Goal: Task Accomplishment & Management: Complete application form

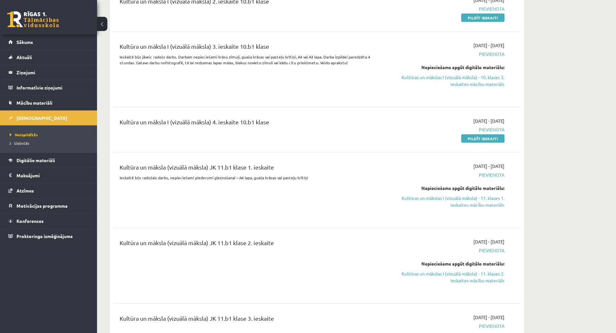
scroll to position [1273, 0]
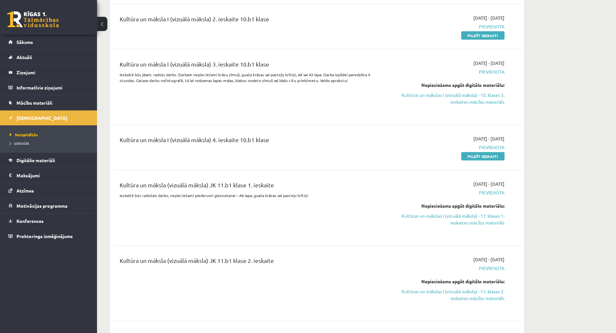
drag, startPoint x: 615, startPoint y: 99, endPoint x: 613, endPoint y: 85, distance: 14.0
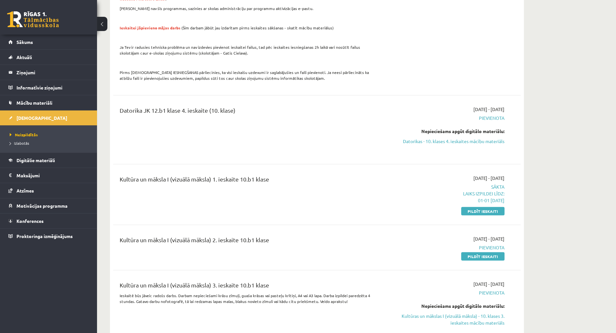
scroll to position [1045, 0]
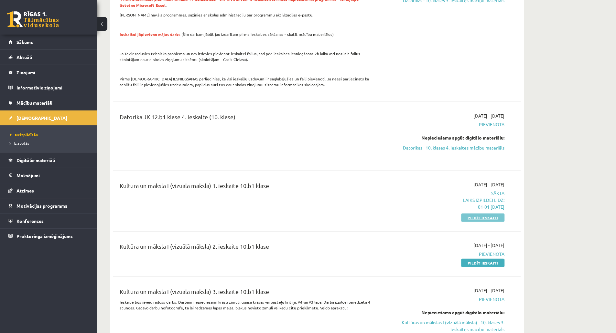
click at [483, 214] on link "Pildīt ieskaiti" at bounding box center [482, 218] width 43 height 8
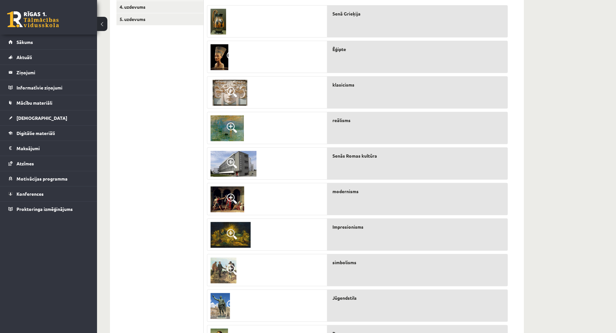
scroll to position [151, 0]
drag, startPoint x: 614, startPoint y: 110, endPoint x: 614, endPoint y: 122, distance: 12.0
click at [614, 122] on div "Kultūra un māksla I (vizuālā māksla) 1. ieskaite 10.b1 [PERSON_NAME] , [PERSON_…" at bounding box center [356, 127] width 519 height 507
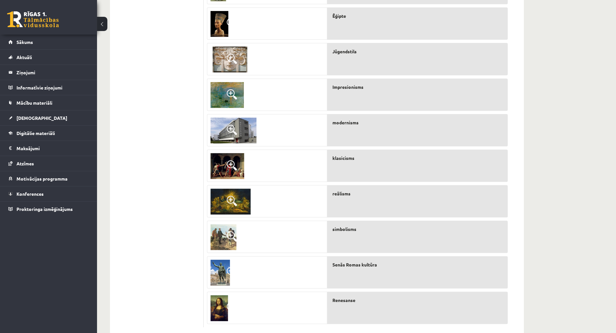
scroll to position [198, 0]
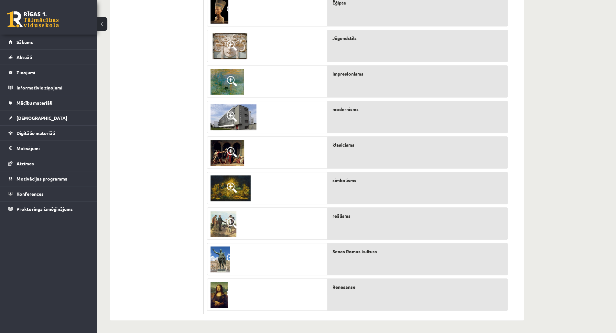
click at [585, 126] on div "Kultūra un māksla I (vizuālā māksla) 1. ieskaite 10.b1 [PERSON_NAME] , [PERSON_…" at bounding box center [356, 80] width 519 height 507
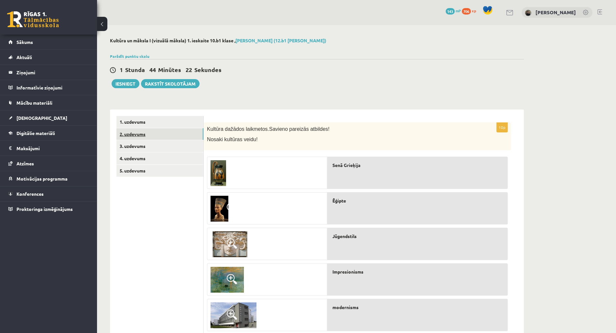
click at [174, 135] on link "2. uzdevums" at bounding box center [159, 134] width 87 height 12
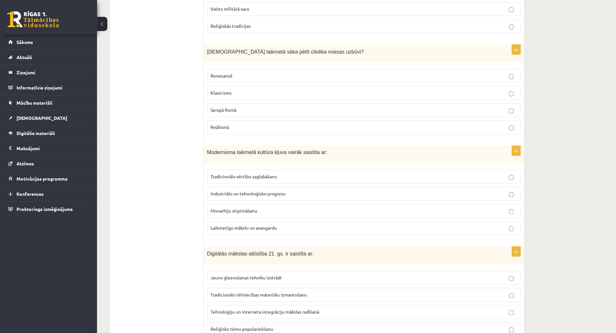
scroll to position [874, 0]
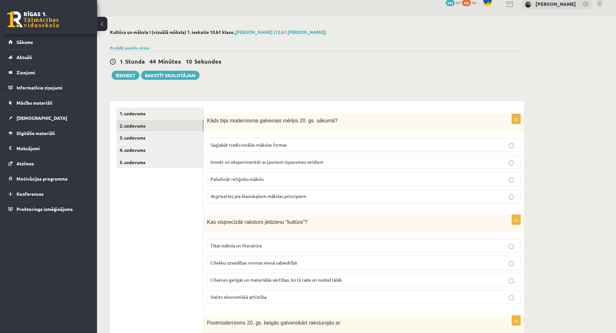
scroll to position [0, 0]
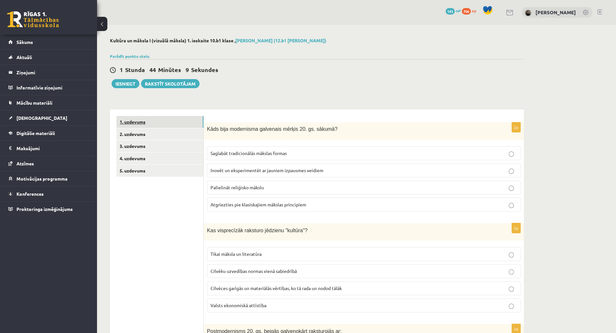
click at [178, 122] on link "1. uzdevums" at bounding box center [159, 122] width 87 height 12
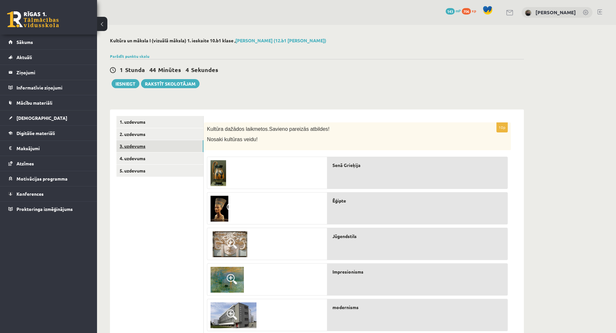
click at [157, 150] on link "3. uzdevums" at bounding box center [159, 146] width 87 height 12
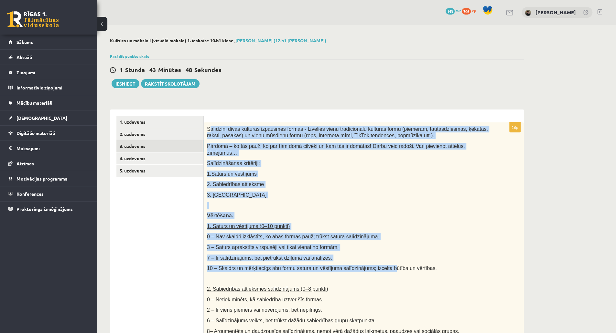
drag, startPoint x: 209, startPoint y: 128, endPoint x: 377, endPoint y: 264, distance: 216.9
click at [377, 264] on div "Salīdzini divas kultūras izpausmes formas - Izvēlies vienu tradicionālu kultūra…" at bounding box center [364, 288] width 320 height 331
click at [367, 255] on p "7 – Ir salīdzinājums, bet pietrūkst dziļuma vai analīzes." at bounding box center [347, 258] width 281 height 7
drag, startPoint x: 206, startPoint y: 129, endPoint x: 427, endPoint y: 270, distance: 261.9
click at [427, 270] on div "Salīdzini divas kultūras izpausmes formas - Izvēlies vienu tradicionālu kultūra…" at bounding box center [364, 288] width 320 height 331
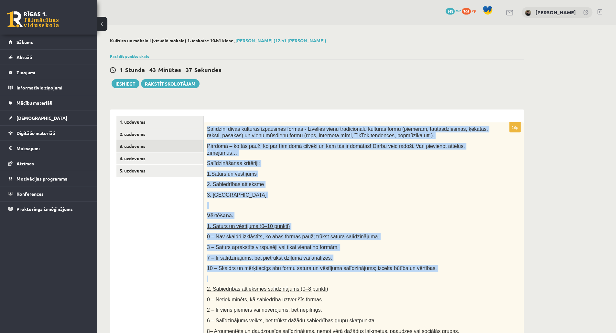
copy div "Salīdzini divas kultūras izpausmes formas - Izvēlies vienu tradicionālu kultūra…"
click at [399, 192] on p "3. Auditorija" at bounding box center [347, 195] width 281 height 7
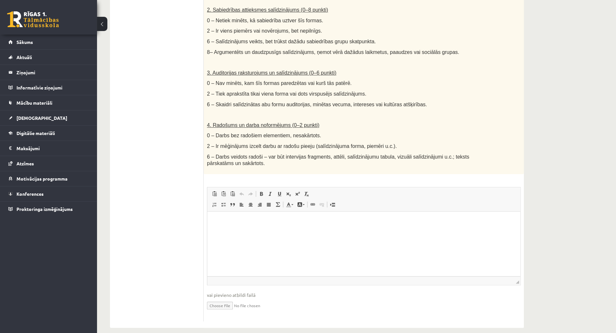
scroll to position [280, 0]
click at [226, 298] on input "file" at bounding box center [364, 304] width 314 height 13
click at [232, 298] on input "file" at bounding box center [364, 304] width 314 height 13
type input "**********"
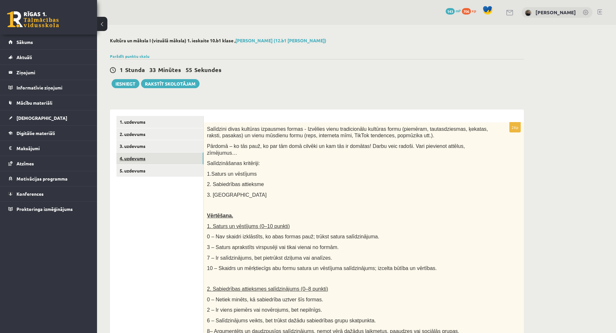
click at [164, 158] on link "4. uzdevums" at bounding box center [159, 159] width 87 height 12
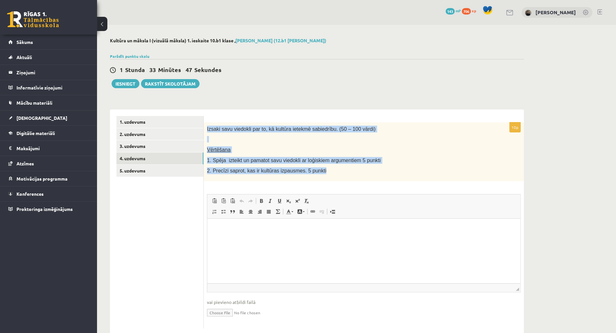
drag, startPoint x: 207, startPoint y: 126, endPoint x: 322, endPoint y: 176, distance: 125.4
click at [322, 176] on div "Izsaki savu viedokli par to, kā kultūra ietekmē sabiedrību. (50 – 100 vārdi) Vē…" at bounding box center [364, 152] width 320 height 59
copy div "Izsaki savu viedokli par to, kā kultūra ietekmē sabiedrību. (50 – 100 vārdi) Vē…"
click at [230, 140] on p at bounding box center [347, 139] width 281 height 6
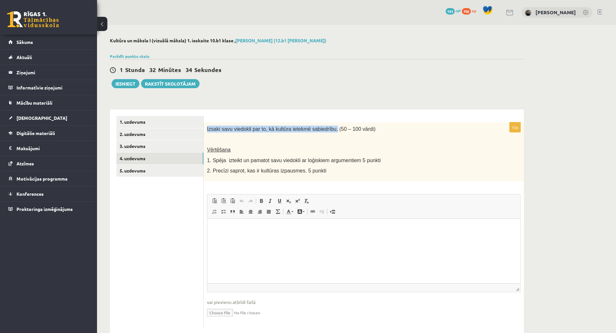
drag, startPoint x: 206, startPoint y: 128, endPoint x: 323, endPoint y: 125, distance: 117.8
click at [323, 125] on div "Izsaki savu viedokli par to, kā kultūra ietekmē sabiedrību. (50 – 100 vārdi) Vē…" at bounding box center [364, 152] width 320 height 59
copy span "Izsaki savu viedokli par to, kā kultūra ietekmē sabiedrību"
click at [208, 314] on input "file" at bounding box center [364, 312] width 314 height 13
type input "**********"
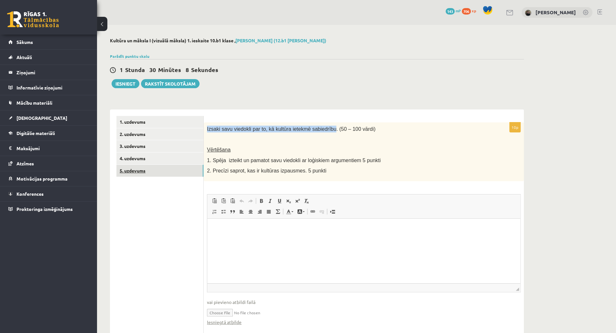
click at [138, 173] on link "5. uzdevums" at bounding box center [159, 171] width 87 height 12
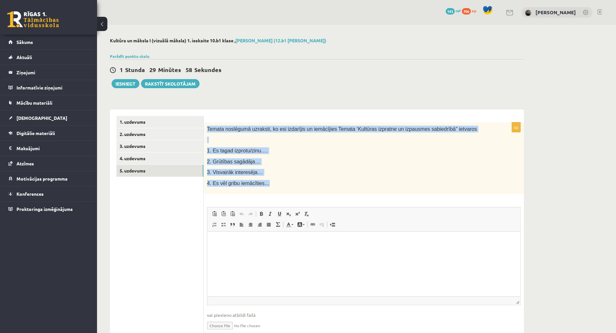
drag, startPoint x: 206, startPoint y: 129, endPoint x: 274, endPoint y: 192, distance: 92.2
click at [274, 192] on div "Temata noslēgumā uzraksti, ko esi izdarījis un iemācījies Temata ‘Kultūras izpr…" at bounding box center [364, 159] width 320 height 72
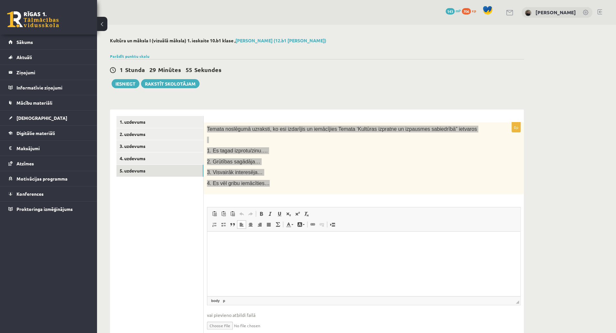
drag, startPoint x: 460, startPoint y: 415, endPoint x: 235, endPoint y: 260, distance: 272.4
click at [235, 252] on html at bounding box center [363, 242] width 313 height 20
click at [222, 251] on html at bounding box center [363, 242] width 313 height 20
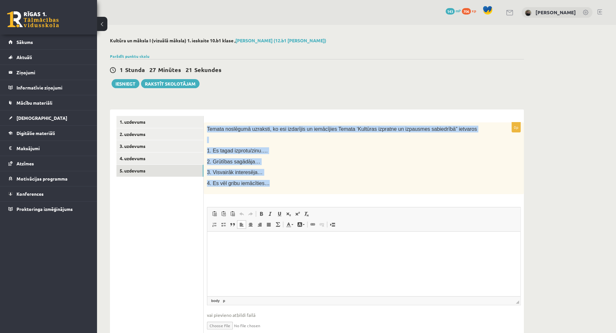
click at [220, 326] on input "file" at bounding box center [364, 325] width 314 height 13
type input "**********"
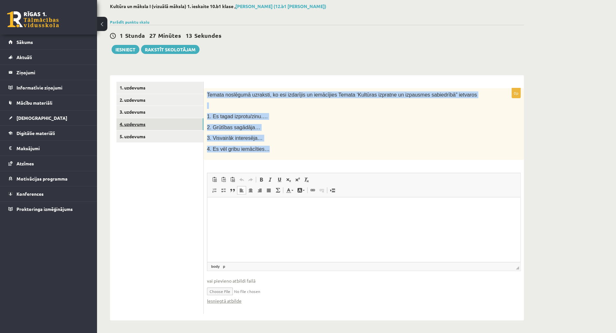
click at [150, 123] on link "4. uzdevums" at bounding box center [159, 124] width 87 height 12
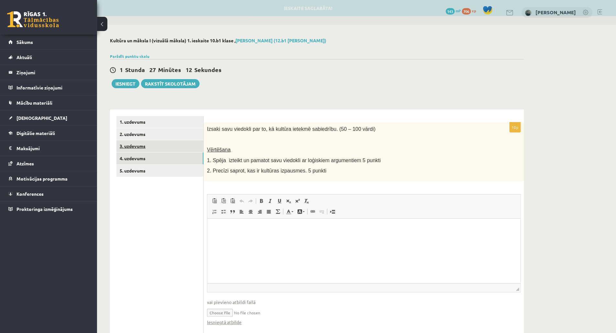
scroll to position [0, 0]
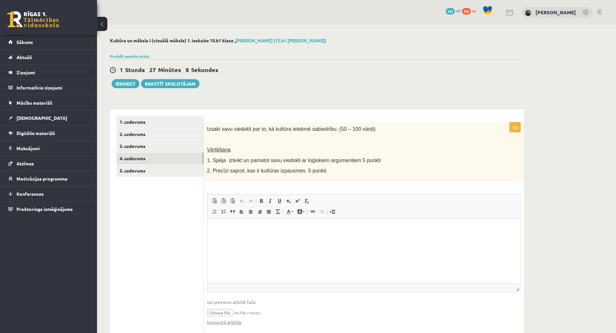
click at [219, 311] on input "file" at bounding box center [364, 312] width 314 height 13
type input "**********"
click at [148, 146] on link "3. uzdevums" at bounding box center [159, 146] width 87 height 12
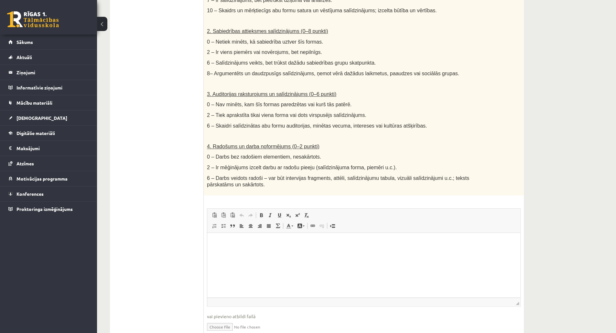
scroll to position [287, 0]
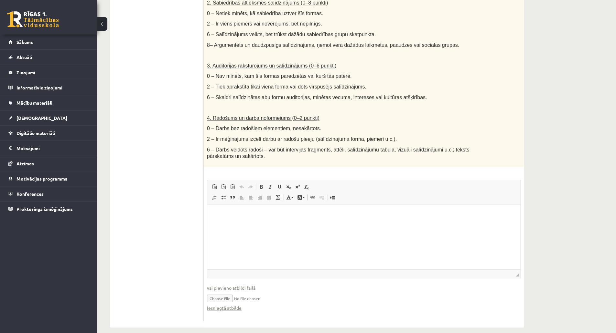
click at [223, 292] on input "file" at bounding box center [364, 298] width 314 height 13
type input "**********"
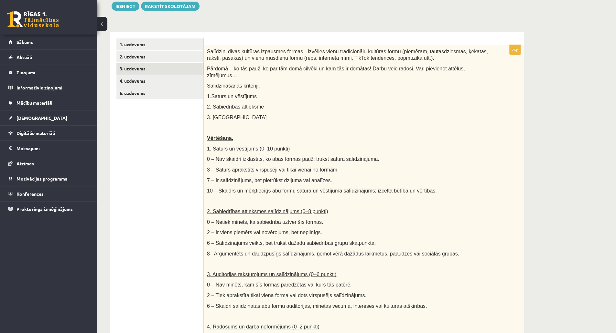
scroll to position [57, 0]
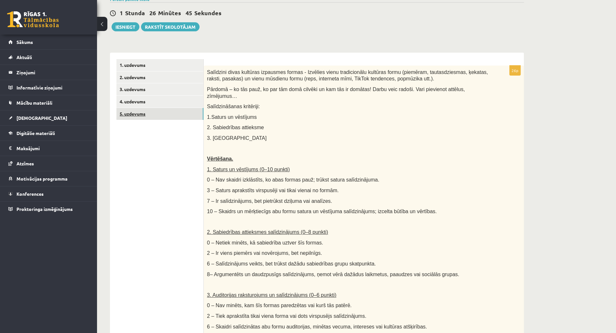
click at [167, 118] on link "5. uzdevums" at bounding box center [159, 114] width 87 height 12
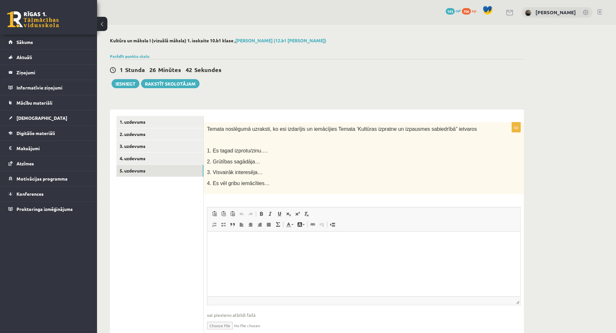
scroll to position [34, 0]
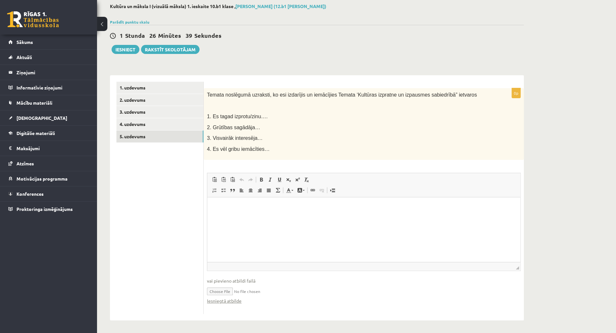
click at [219, 289] on input "file" at bounding box center [364, 291] width 314 height 13
type input "**********"
click at [220, 300] on link "Iesniegtā atbilde" at bounding box center [224, 301] width 35 height 7
click at [202, 218] on ul "1. uzdevums 2. uzdevums 3. uzdevums 4. uzdevums 5. uzdevums" at bounding box center [159, 198] width 87 height 233
click at [147, 123] on link "4. uzdevums" at bounding box center [159, 124] width 87 height 12
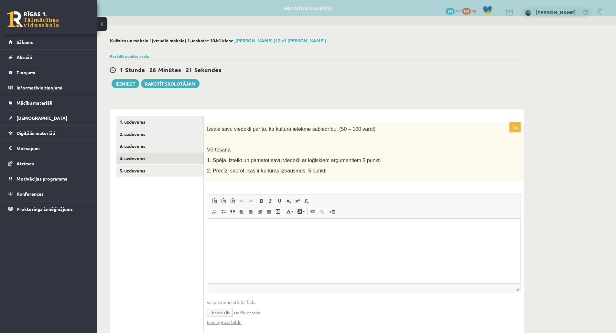
scroll to position [0, 0]
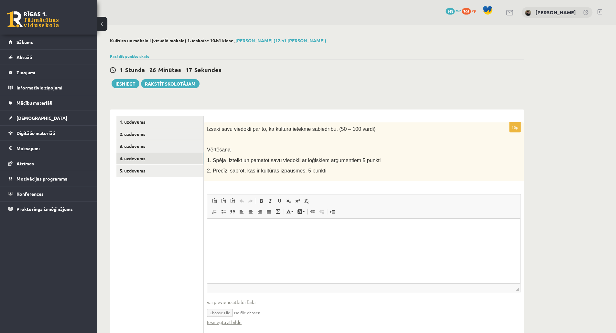
click at [223, 317] on input "file" at bounding box center [364, 312] width 314 height 13
type input "**********"
click at [238, 223] on html at bounding box center [363, 229] width 313 height 20
click at [143, 168] on link "5. uzdevums" at bounding box center [159, 171] width 87 height 12
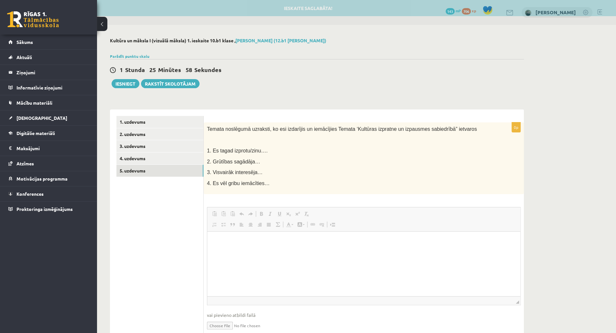
click at [229, 209] on span "Editor toolbars Paste Keyboard shortcut Ctrl+V Paste as plain text Keyboard sho…" at bounding box center [363, 220] width 313 height 24
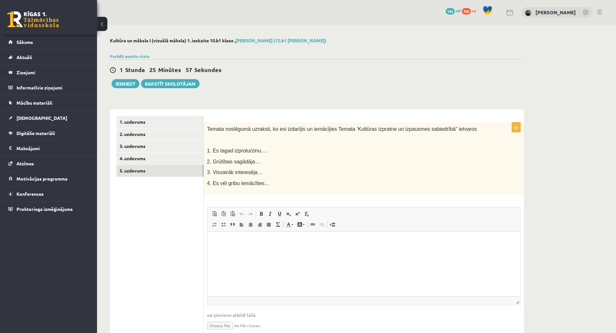
click at [231, 250] on html at bounding box center [363, 242] width 313 height 20
click at [154, 134] on link "2. uzdevums" at bounding box center [159, 134] width 87 height 12
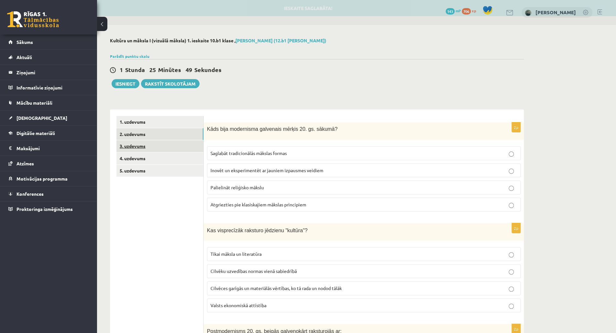
click at [152, 145] on link "3. uzdevums" at bounding box center [159, 146] width 87 height 12
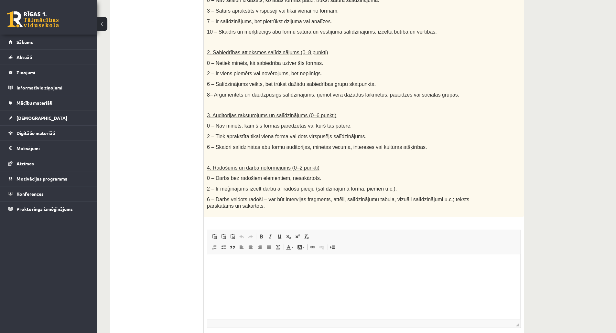
scroll to position [287, 0]
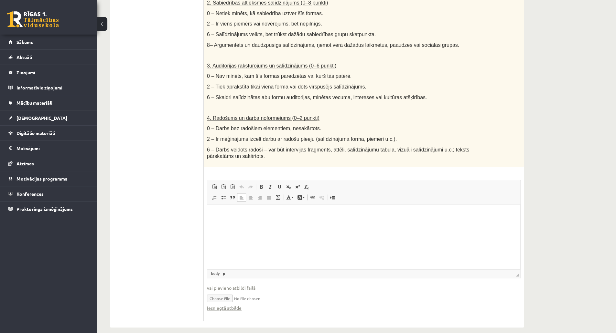
click at [307, 224] on html at bounding box center [363, 214] width 313 height 20
click at [233, 292] on input "file" at bounding box center [364, 298] width 314 height 13
type input "**********"
click at [207, 292] on input "file" at bounding box center [364, 298] width 314 height 13
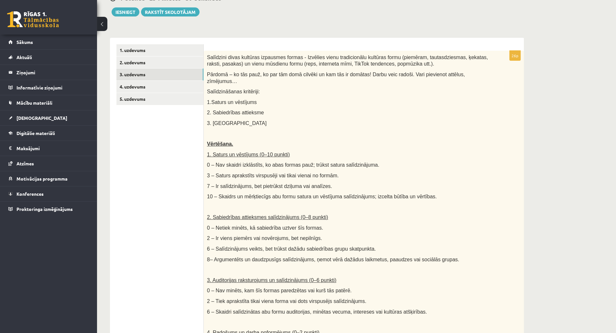
scroll to position [46, 0]
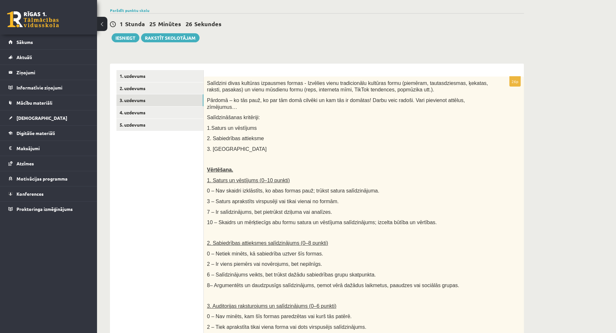
click at [291, 167] on p "Vērtēšana." at bounding box center [347, 170] width 281 height 7
click at [140, 11] on link "Parādīt punktu skalu" at bounding box center [129, 10] width 39 height 5
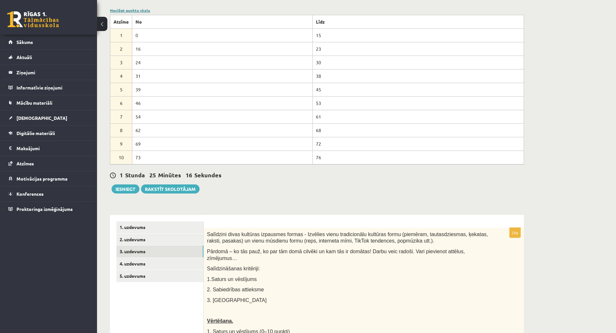
click at [140, 11] on link "Noslēpt punktu skalu" at bounding box center [130, 10] width 40 height 5
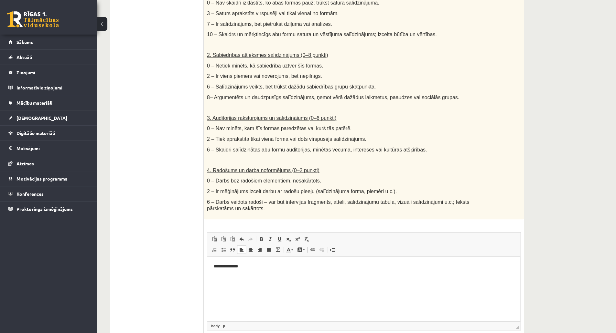
scroll to position [287, 0]
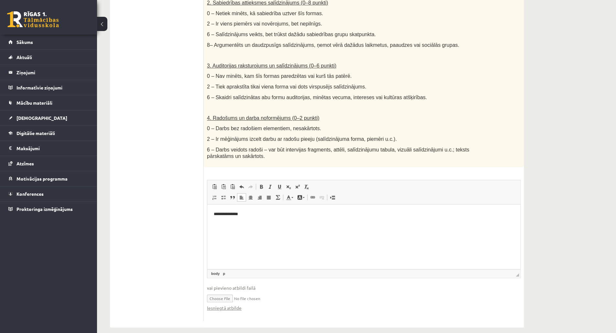
click at [214, 292] on input "file" at bounding box center [364, 298] width 314 height 13
type input "**********"
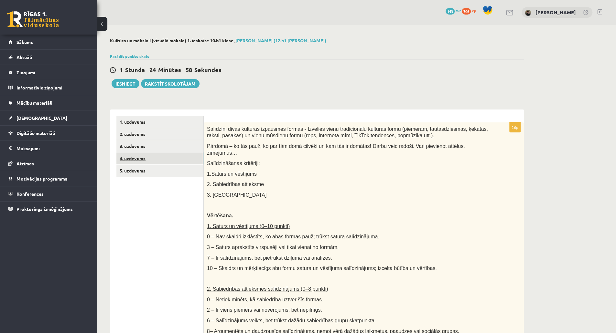
click at [160, 153] on link "4. uzdevums" at bounding box center [159, 159] width 87 height 12
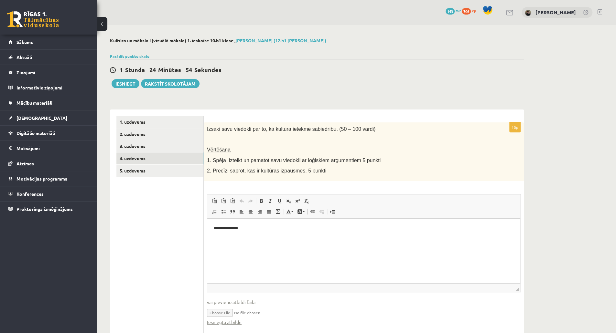
click at [227, 312] on input "file" at bounding box center [364, 312] width 314 height 13
type input "**********"
click at [232, 238] on html "**********" at bounding box center [363, 229] width 313 height 20
click at [248, 226] on p "**********" at bounding box center [364, 228] width 300 height 7
click at [310, 215] on link "Link Keyboard shortcut Ctrl+K" at bounding box center [312, 212] width 9 height 8
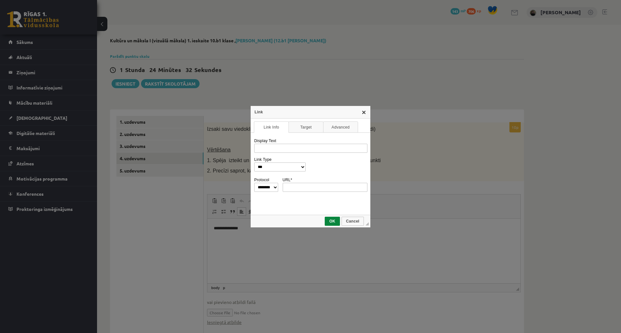
click at [362, 114] on link "X" at bounding box center [363, 112] width 5 height 5
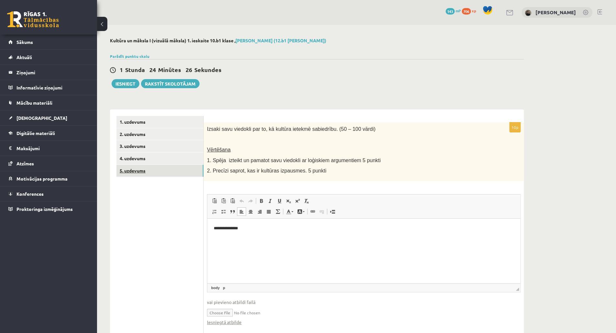
click at [154, 173] on link "5. uzdevums" at bounding box center [159, 171] width 87 height 12
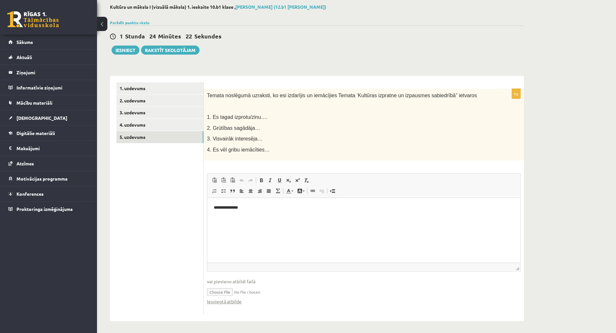
scroll to position [34, 0]
click at [238, 299] on link "Iesniegtā atbilde" at bounding box center [224, 301] width 35 height 7
click at [138, 123] on link "4. uzdevums" at bounding box center [159, 124] width 87 height 12
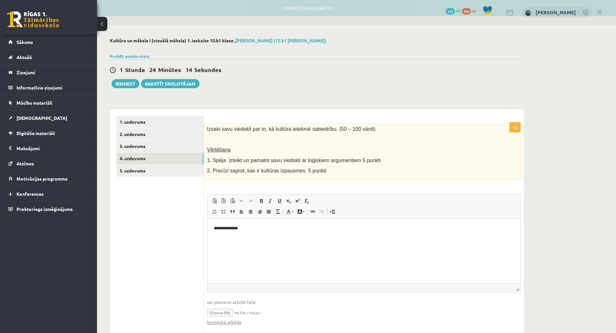
scroll to position [0, 0]
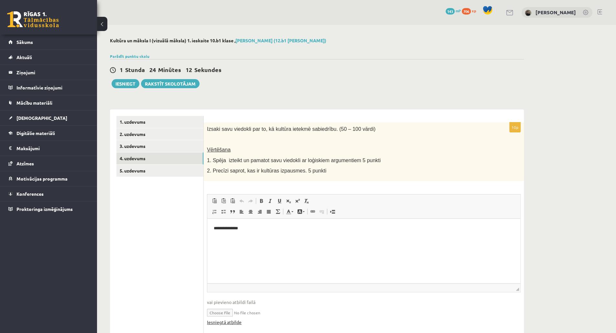
click at [218, 324] on link "Iesniegtā atbilde" at bounding box center [224, 322] width 35 height 7
click at [139, 146] on link "3. uzdevums" at bounding box center [159, 146] width 87 height 12
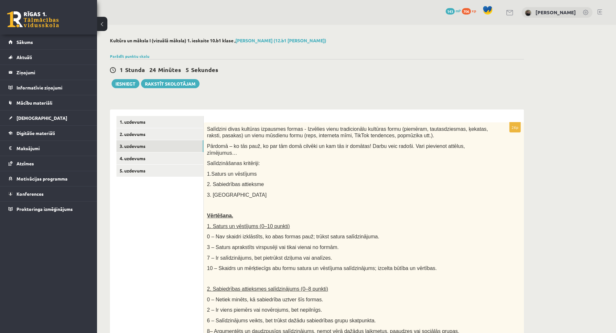
scroll to position [287, 0]
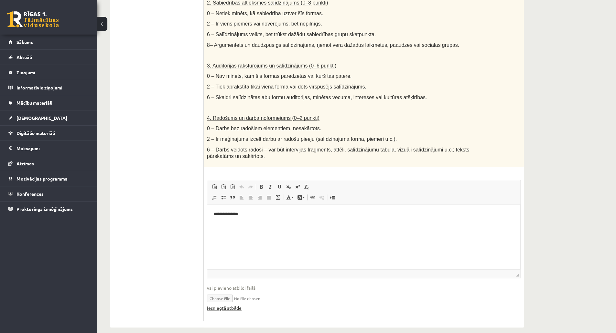
click at [233, 305] on link "Iesniegtā atbilde" at bounding box center [224, 308] width 35 height 7
click at [545, 99] on div "Kultūra un māksla I (vizuālā māksla) 1. ieskaite 10.b1 klase , Linda Blūma (12.…" at bounding box center [356, 39] width 519 height 602
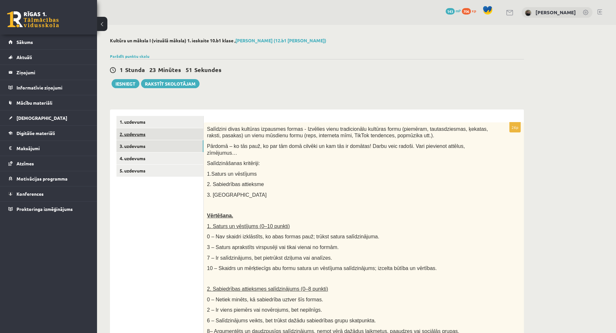
click at [176, 134] on link "2. uzdevums" at bounding box center [159, 134] width 87 height 12
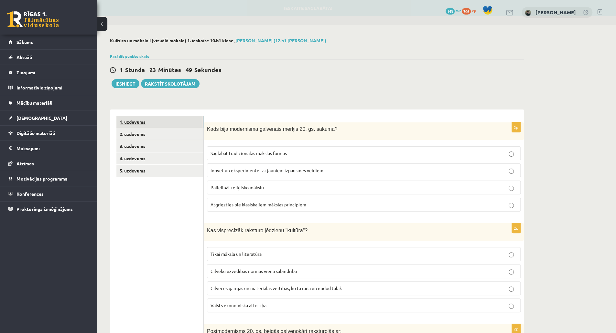
click at [172, 123] on link "1. uzdevums" at bounding box center [159, 122] width 87 height 12
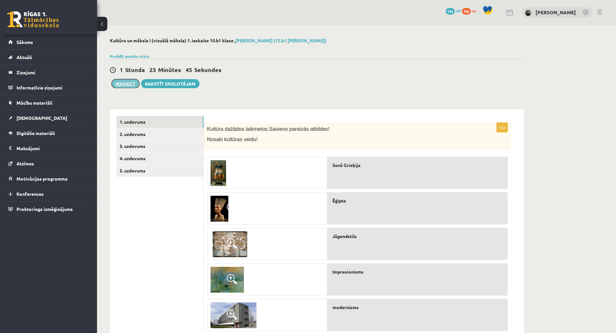
click at [128, 86] on button "Iesniegt" at bounding box center [126, 83] width 28 height 9
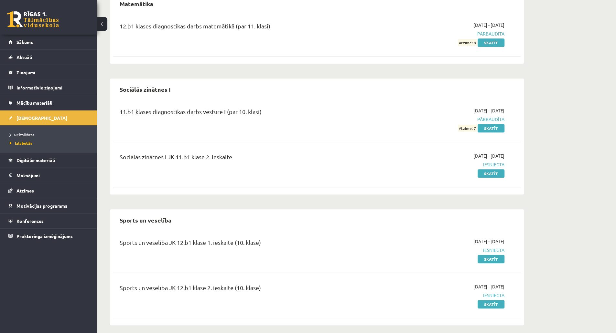
scroll to position [337, 0]
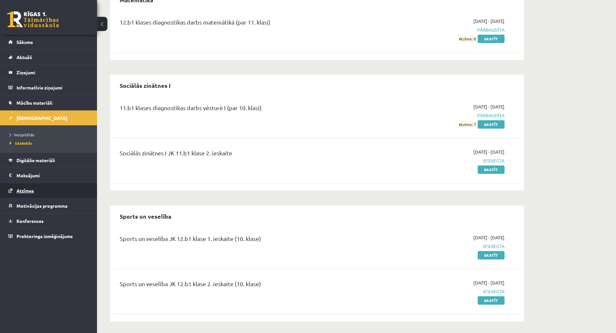
click at [36, 191] on link "Atzīmes" at bounding box center [48, 190] width 81 height 15
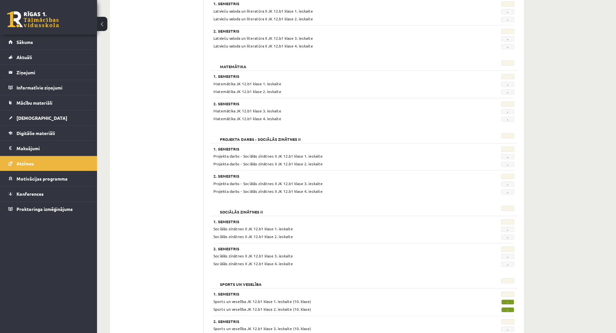
click at [503, 304] on div "Sports un veselība JK 12.b1 klase 1. ieskaite (10. klase) - Sports un veselība …" at bounding box center [363, 306] width 301 height 14
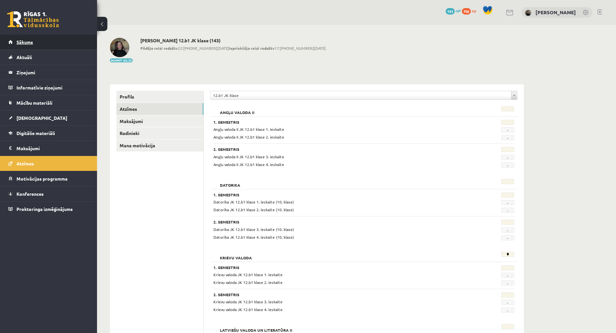
click at [27, 44] on span "Sākums" at bounding box center [24, 42] width 16 height 6
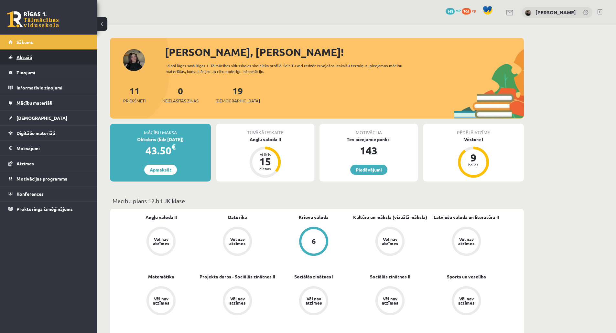
click at [25, 52] on link "Aktuāli" at bounding box center [48, 57] width 81 height 15
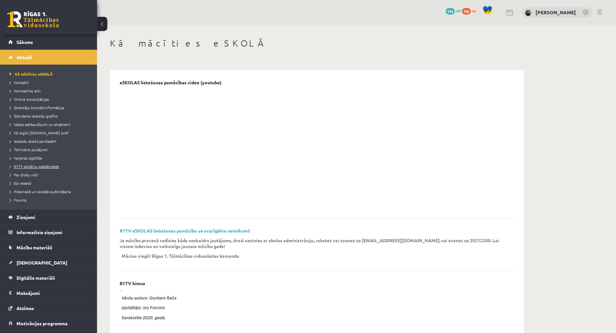
click at [27, 168] on span "R1TV skolēnu pašpārvalde" at bounding box center [34, 166] width 49 height 5
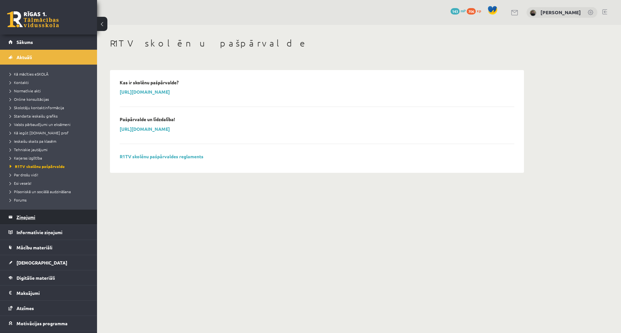
click at [24, 216] on legend "Ziņojumi 0" at bounding box center [52, 217] width 72 height 15
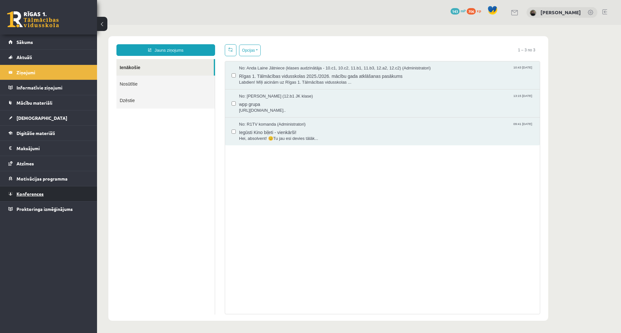
click at [39, 196] on link "Konferences" at bounding box center [48, 194] width 81 height 15
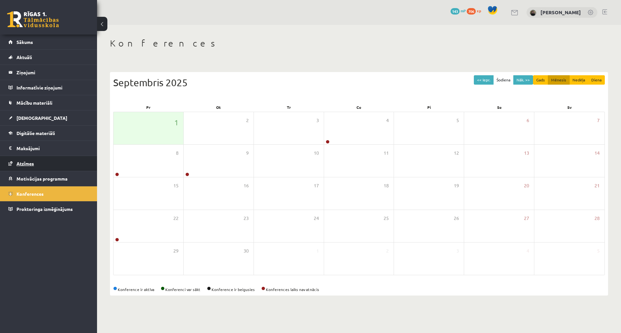
click at [48, 163] on link "Atzīmes" at bounding box center [48, 163] width 81 height 15
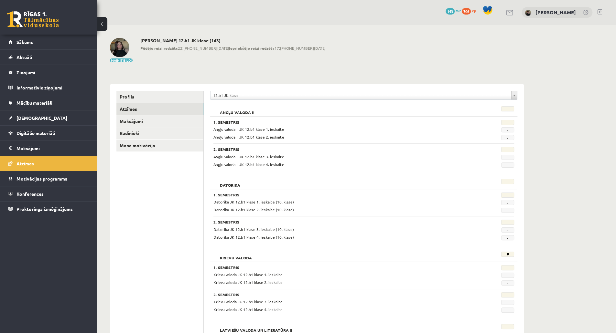
click at [49, 177] on span "Motivācijas programma" at bounding box center [41, 179] width 51 height 6
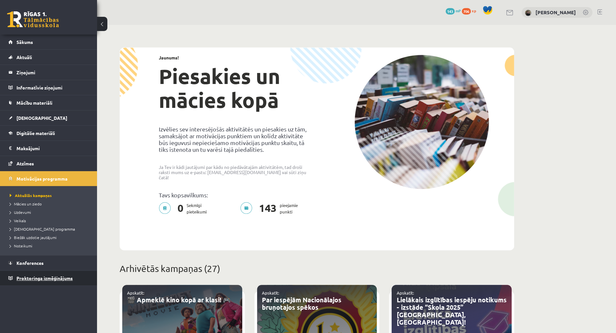
click at [32, 271] on link "Proktoringa izmēģinājums" at bounding box center [48, 278] width 81 height 15
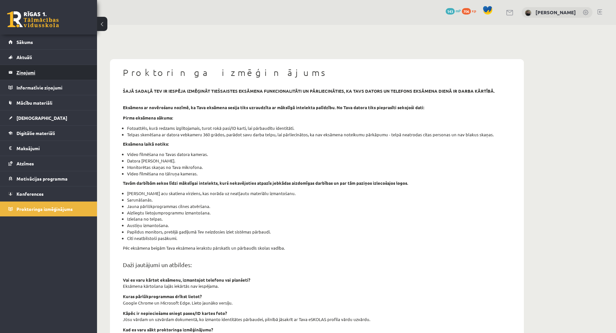
click at [67, 74] on legend "Ziņojumi 0" at bounding box center [52, 72] width 72 height 15
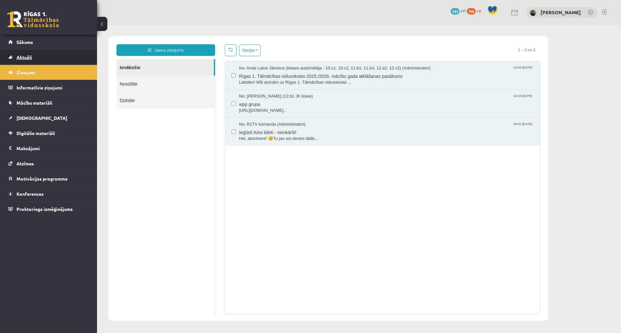
click at [22, 63] on link "Aktuāli" at bounding box center [48, 57] width 81 height 15
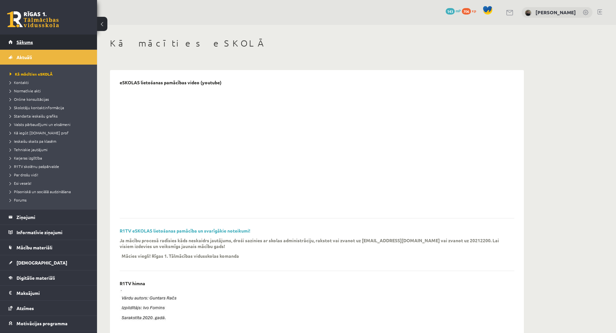
click at [20, 45] on link "Sākums" at bounding box center [48, 42] width 81 height 15
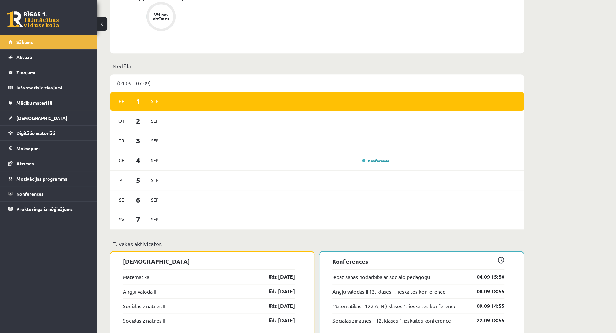
scroll to position [53, 0]
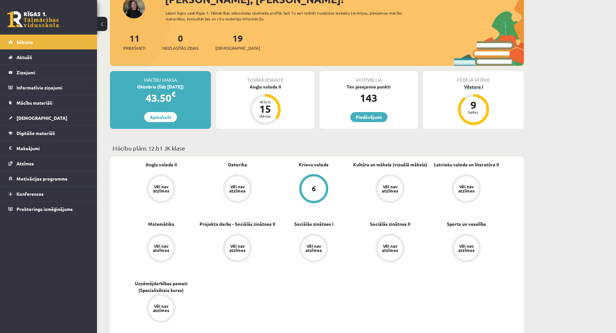
click at [479, 86] on div "Vēsture I" at bounding box center [473, 86] width 101 height 7
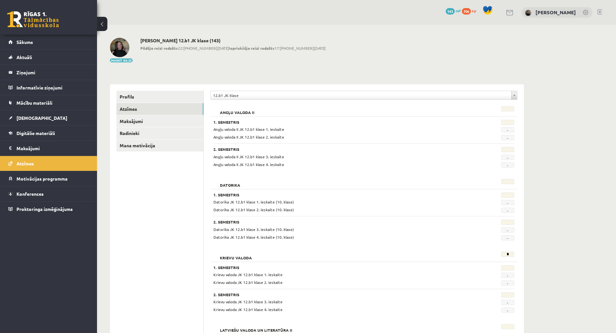
click at [584, 11] on link at bounding box center [586, 13] width 6 height 6
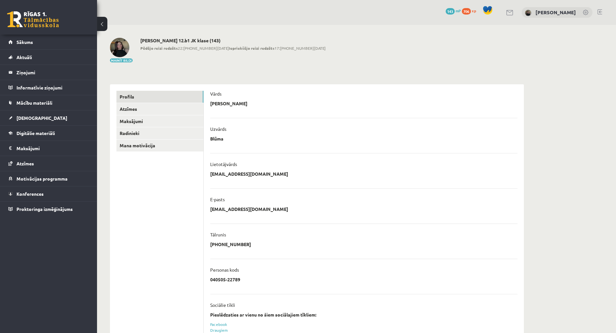
click at [514, 10] on link at bounding box center [510, 12] width 8 height 5
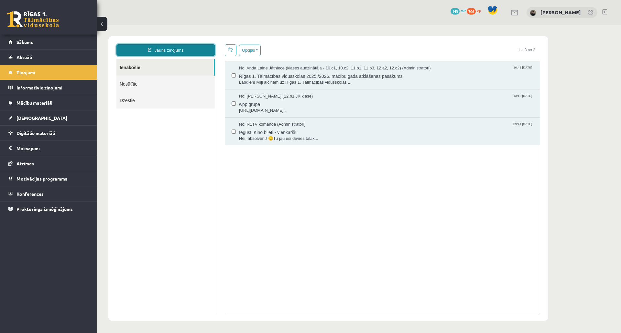
click at [203, 49] on link "Jauns ziņojums" at bounding box center [165, 50] width 99 height 12
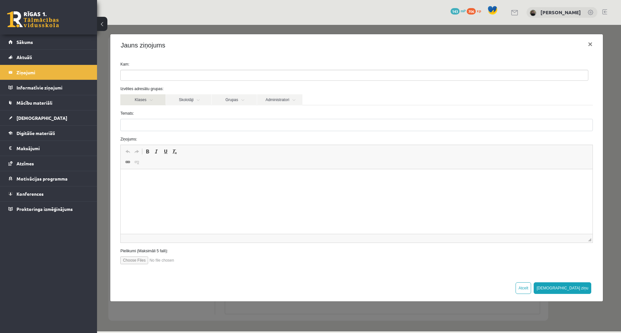
click at [153, 102] on link "Klases" at bounding box center [142, 99] width 45 height 11
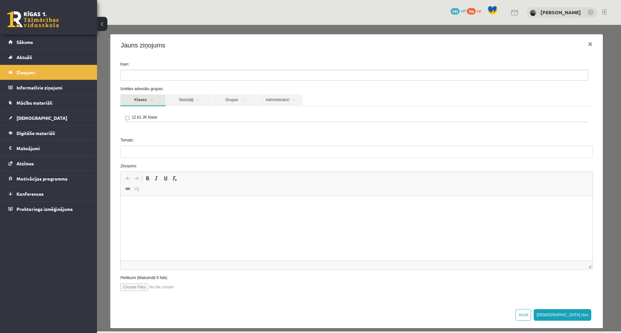
click at [153, 102] on link "Klases" at bounding box center [142, 100] width 45 height 12
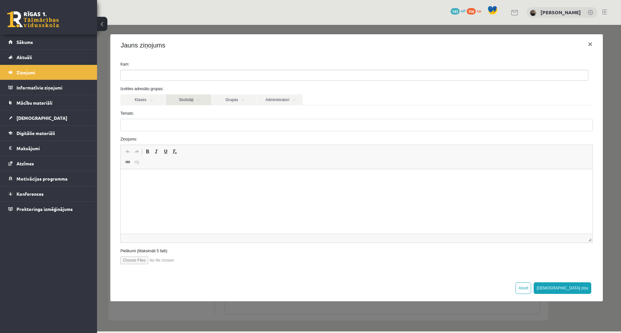
click at [194, 103] on link "Skolotāji" at bounding box center [188, 99] width 45 height 11
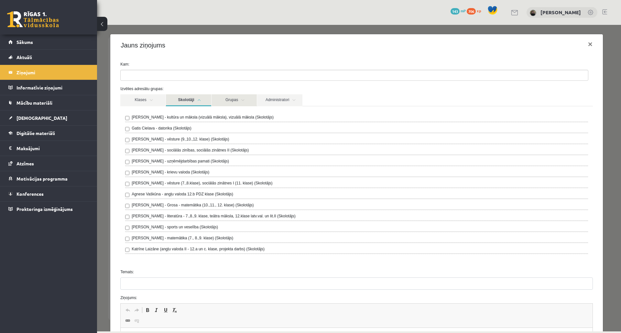
click at [244, 95] on link "Grupas" at bounding box center [233, 100] width 45 height 12
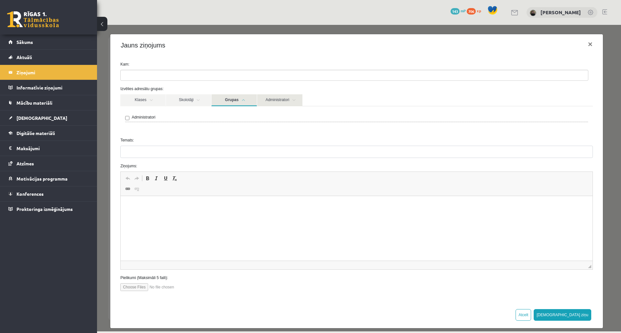
click at [274, 101] on link "Administratori" at bounding box center [279, 100] width 45 height 12
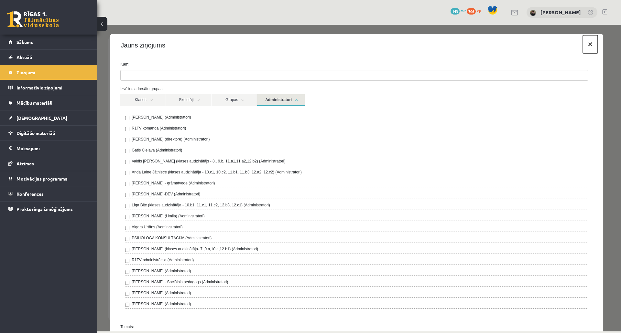
click at [583, 46] on button "×" at bounding box center [590, 44] width 15 height 18
